Goal: Find contact information: Find contact information

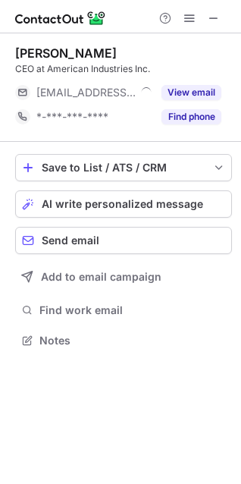
scroll to position [330, 241]
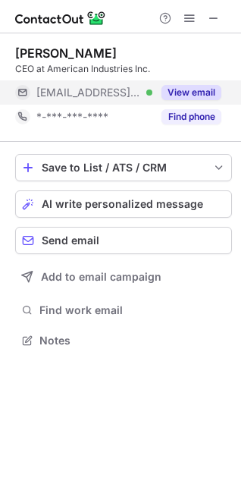
click at [184, 91] on button "View email" at bounding box center [191, 92] width 60 height 15
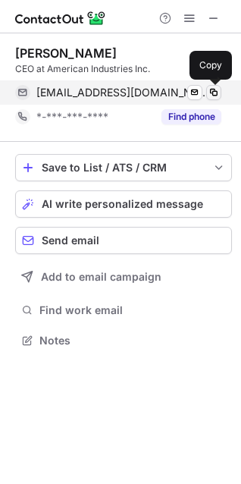
click at [214, 92] on span at bounding box center [214, 92] width 12 height 12
